Goal: Information Seeking & Learning: Check status

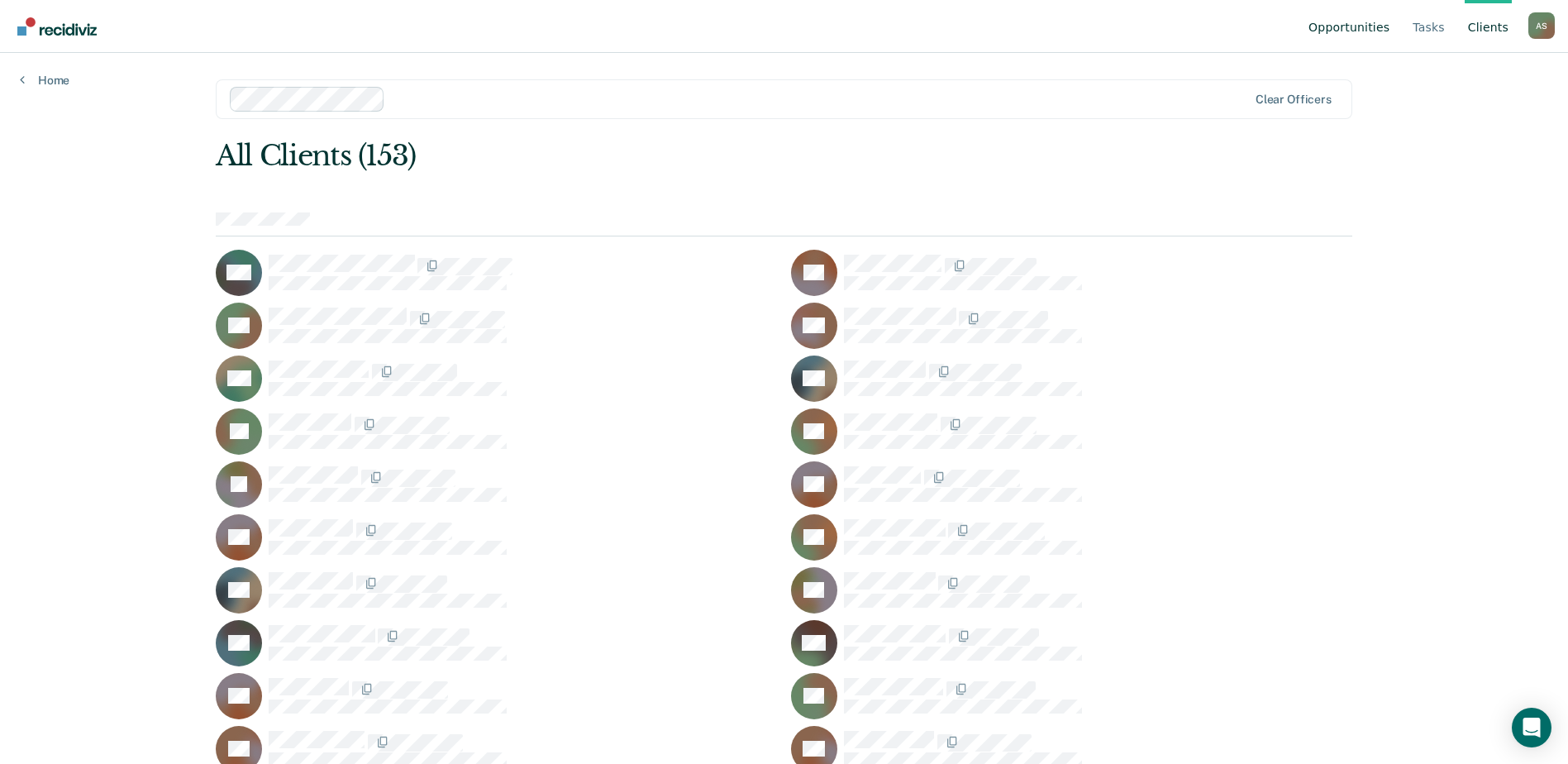
click at [1333, 26] on link "Opportunities" at bounding box center [1349, 26] width 88 height 53
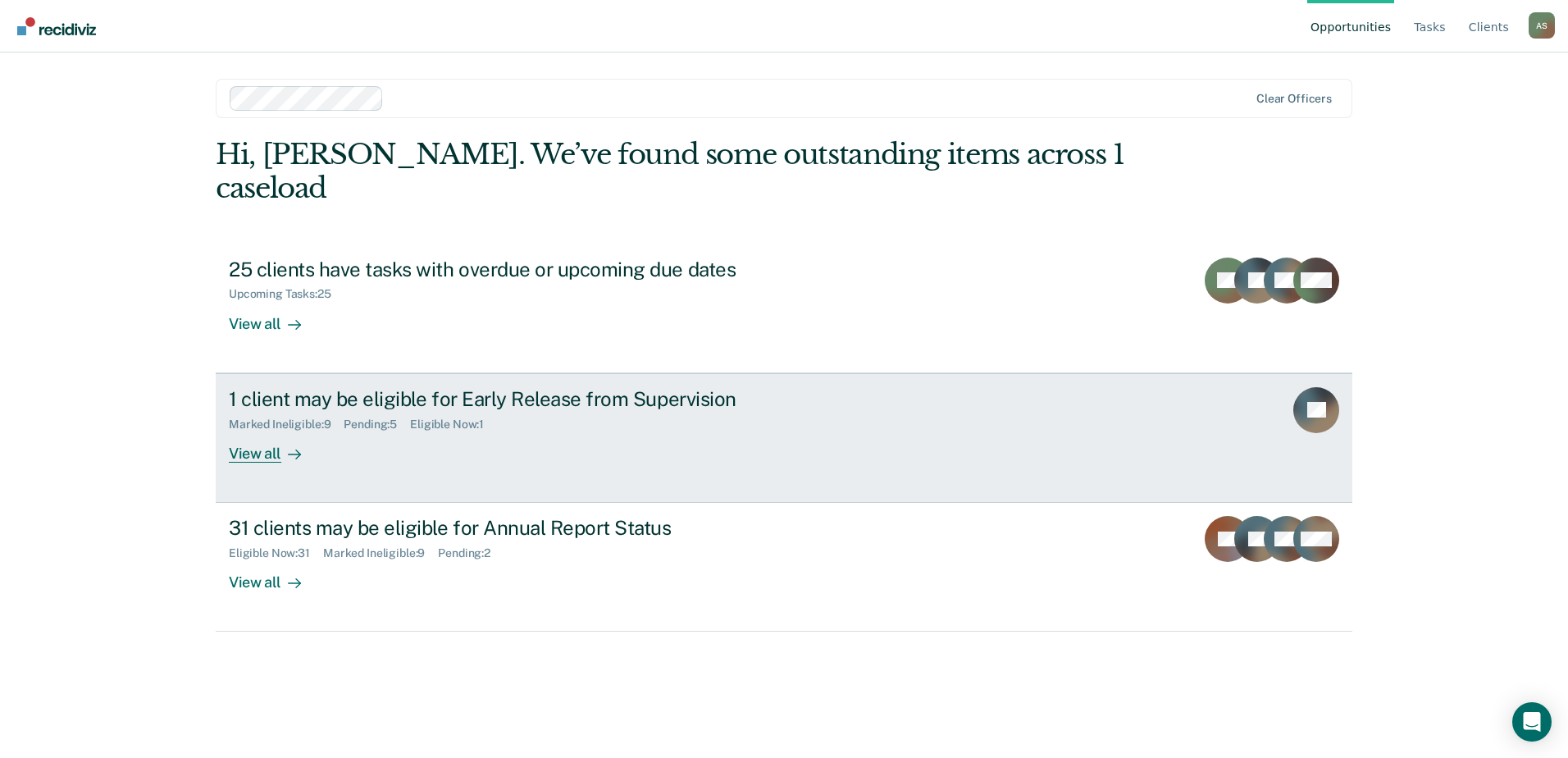
click at [396, 387] on div "1 client may be eligible for Early Release from Supervision" at bounding box center [516, 399] width 576 height 23
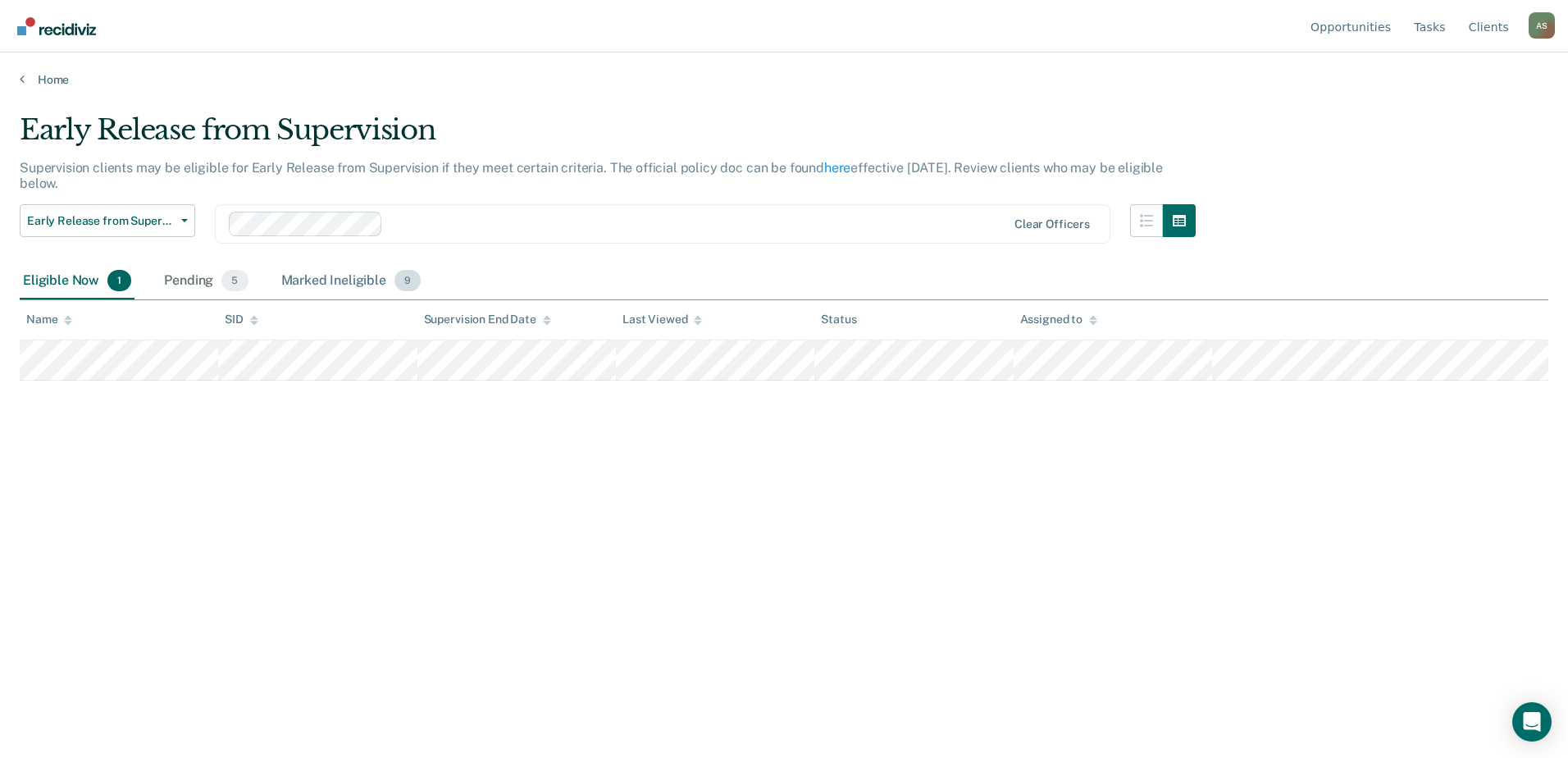
click at [308, 278] on div "Marked Ineligible 9" at bounding box center [351, 281] width 147 height 36
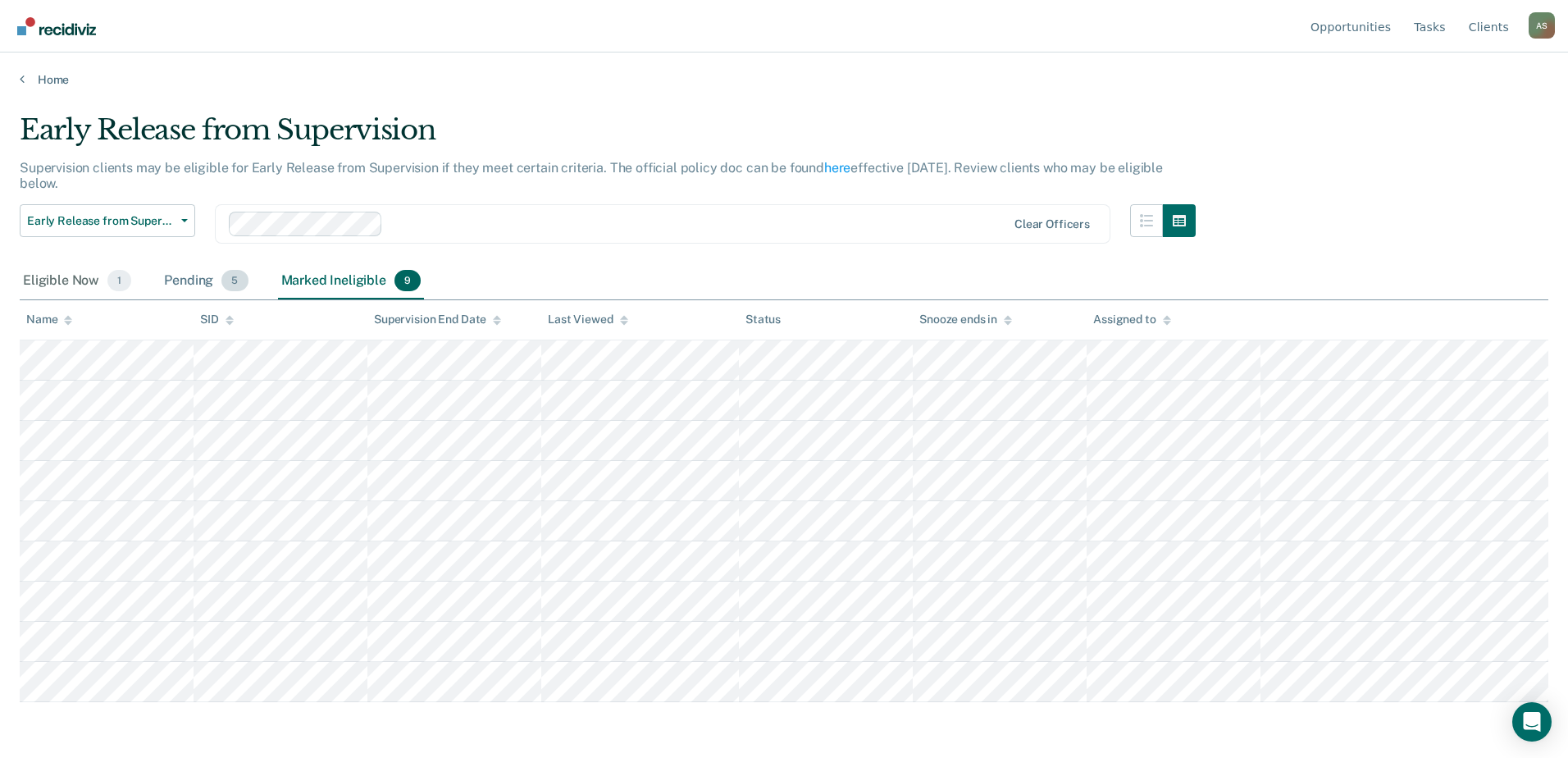
click at [194, 277] on div "Pending 5" at bounding box center [206, 281] width 91 height 36
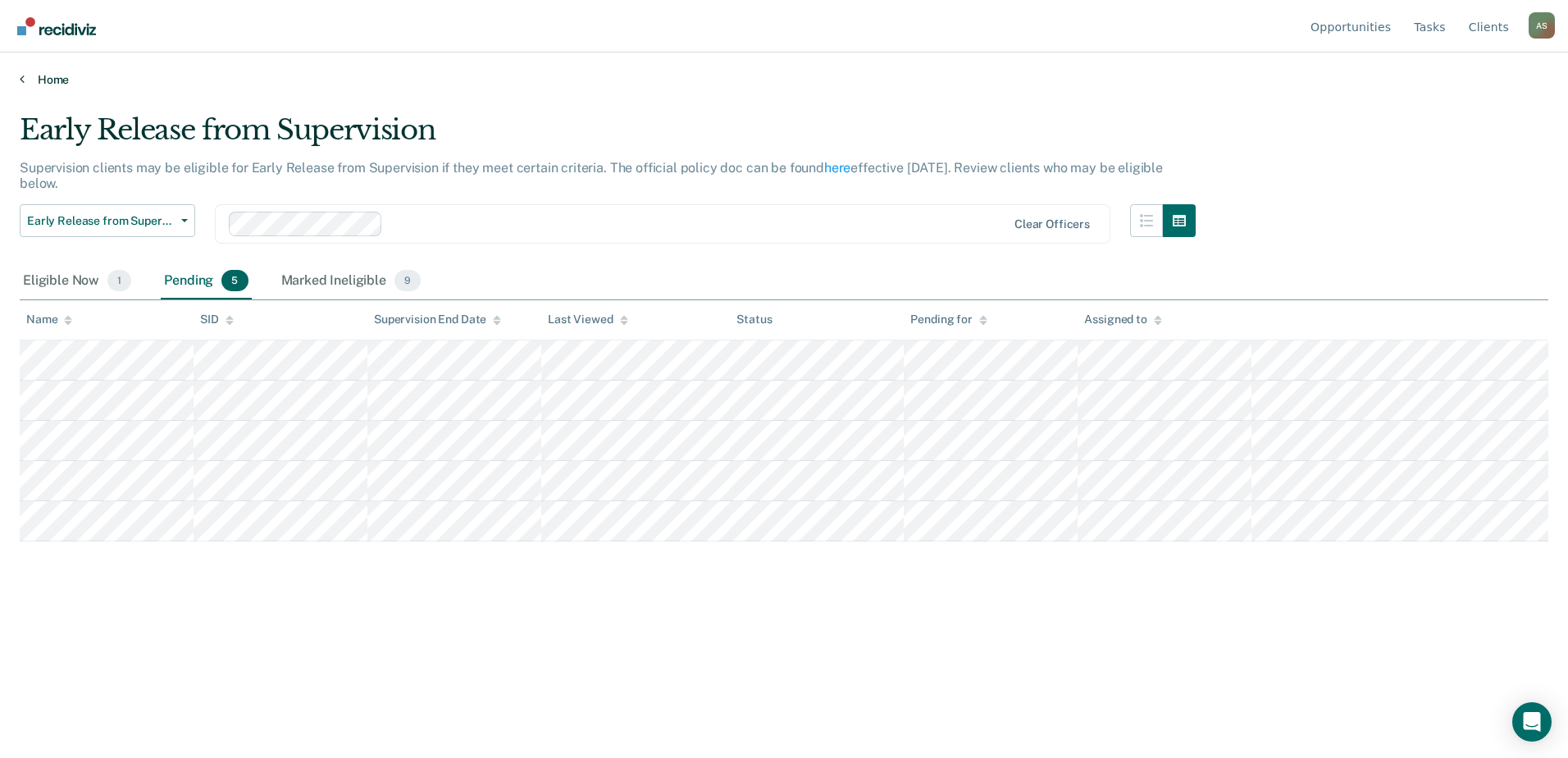
click at [53, 86] on link "Home" at bounding box center [784, 80] width 1529 height 15
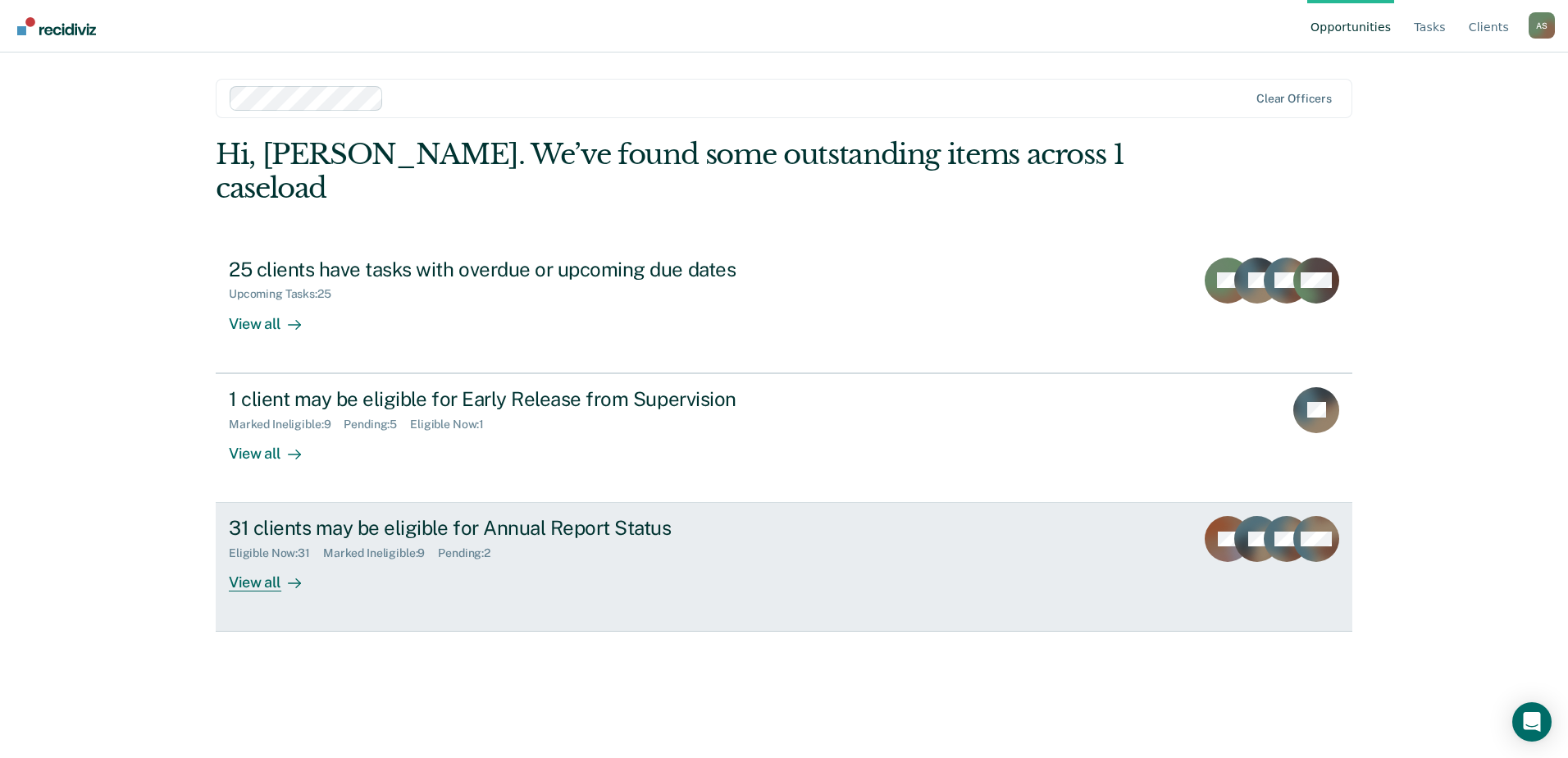
click at [361, 517] on div "31 clients may be eligible for Annual Report Status" at bounding box center [516, 528] width 576 height 23
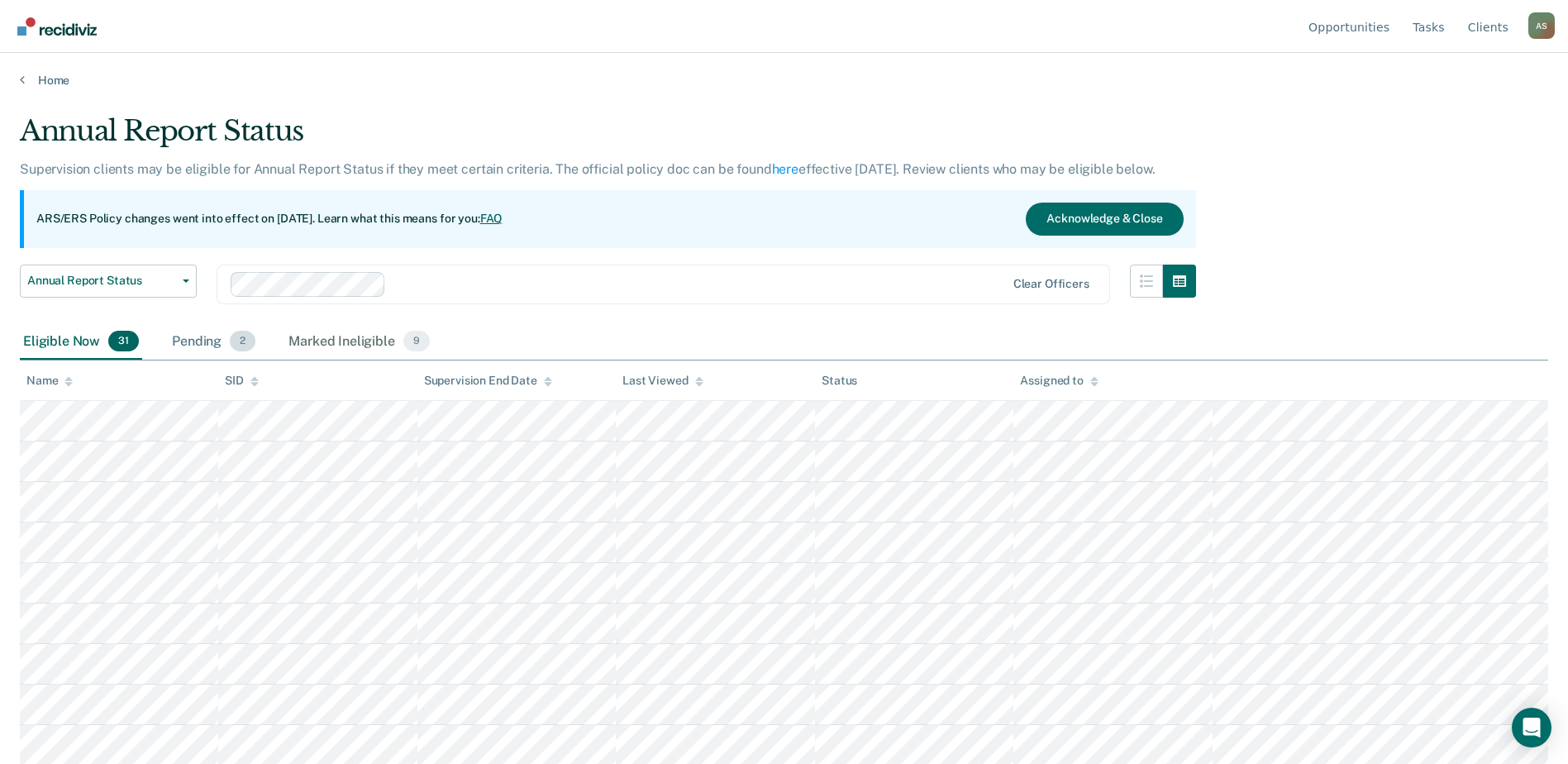
click at [211, 348] on div "Pending 2" at bounding box center [214, 342] width 90 height 36
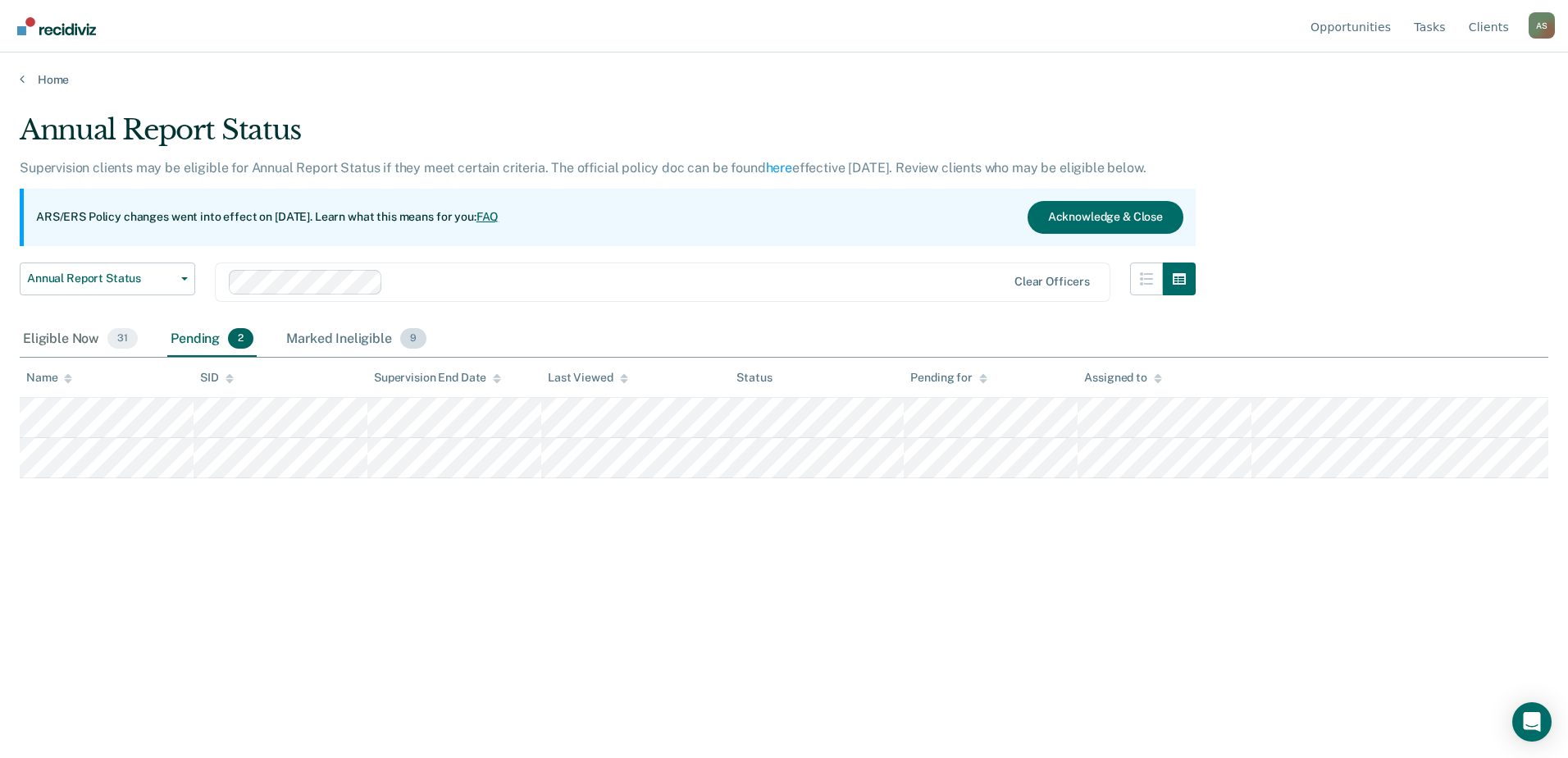
click at [298, 338] on div "Marked Ineligible 9" at bounding box center [356, 340] width 147 height 36
